Goal: Find specific page/section: Find specific page/section

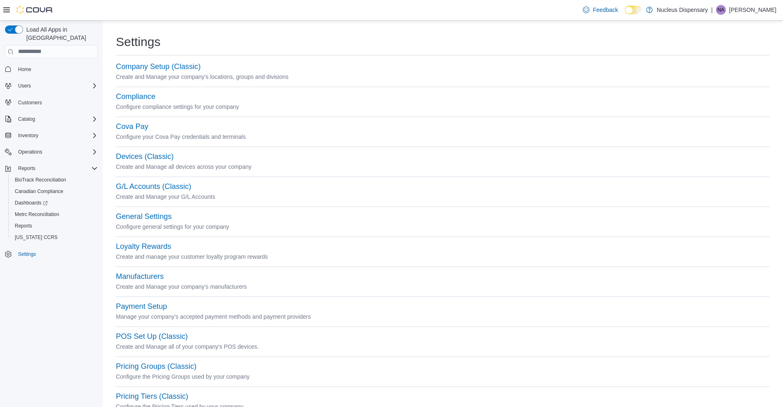
scroll to position [238, 0]
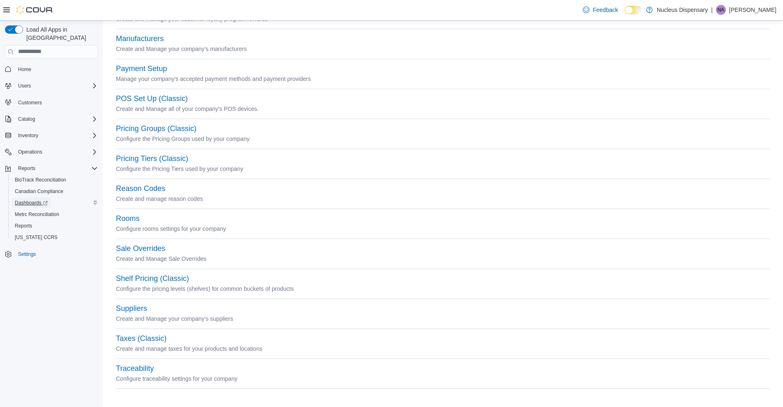
click at [35, 200] on span "Dashboards" at bounding box center [31, 203] width 33 height 7
click at [93, 165] on icon "Complex example" at bounding box center [94, 168] width 7 height 7
click at [92, 149] on icon "Complex example" at bounding box center [94, 152] width 7 height 7
click at [96, 151] on icon "Complex example" at bounding box center [94, 152] width 5 height 2
click at [95, 132] on icon "Complex example" at bounding box center [94, 135] width 7 height 7
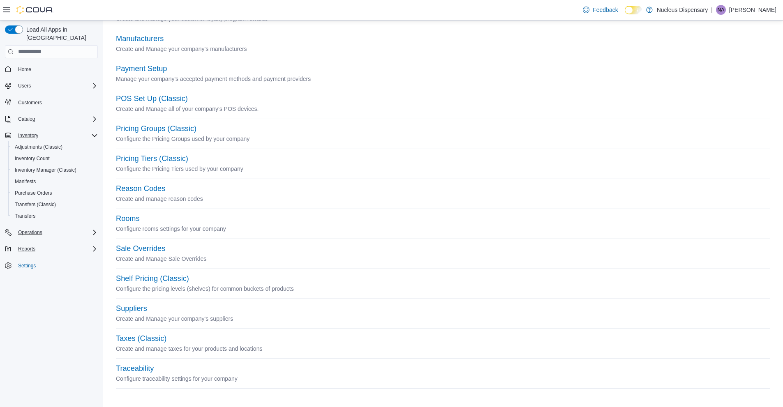
click at [94, 132] on icon "Complex example" at bounding box center [94, 135] width 7 height 7
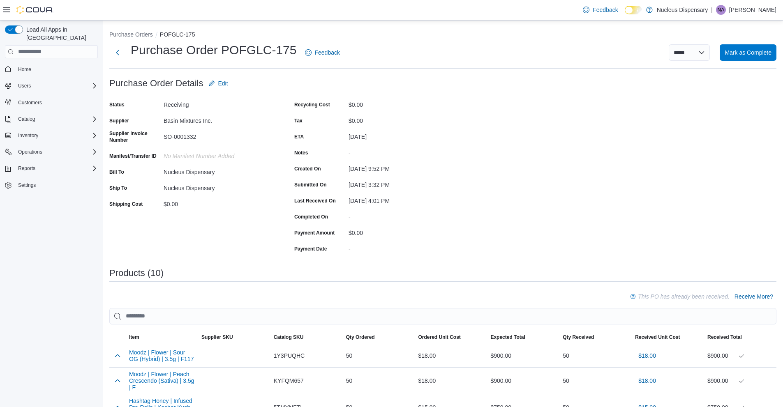
click at [23, 66] on span "Home" at bounding box center [24, 69] width 13 height 7
